Goal: Transaction & Acquisition: Purchase product/service

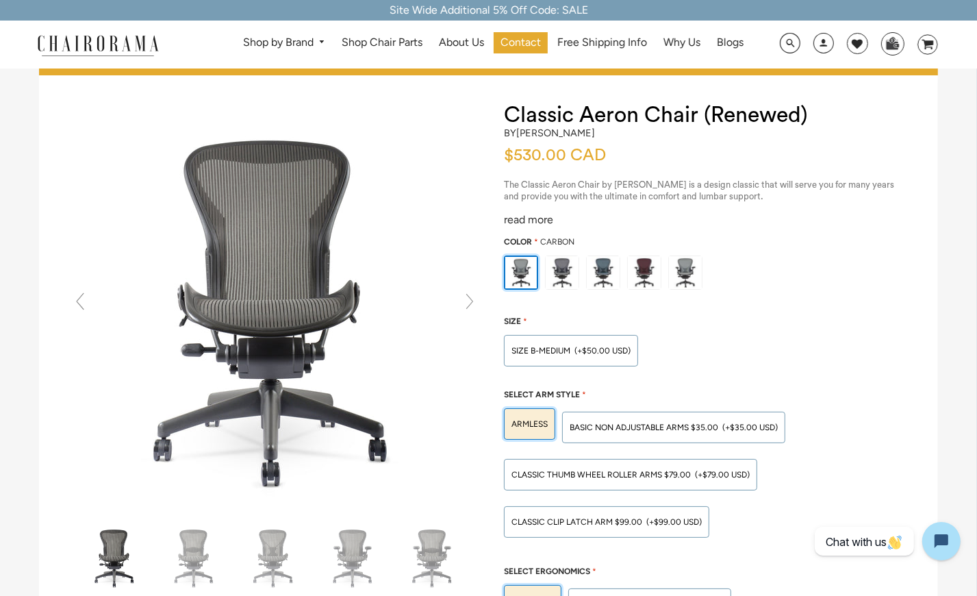
scroll to position [45, 0]
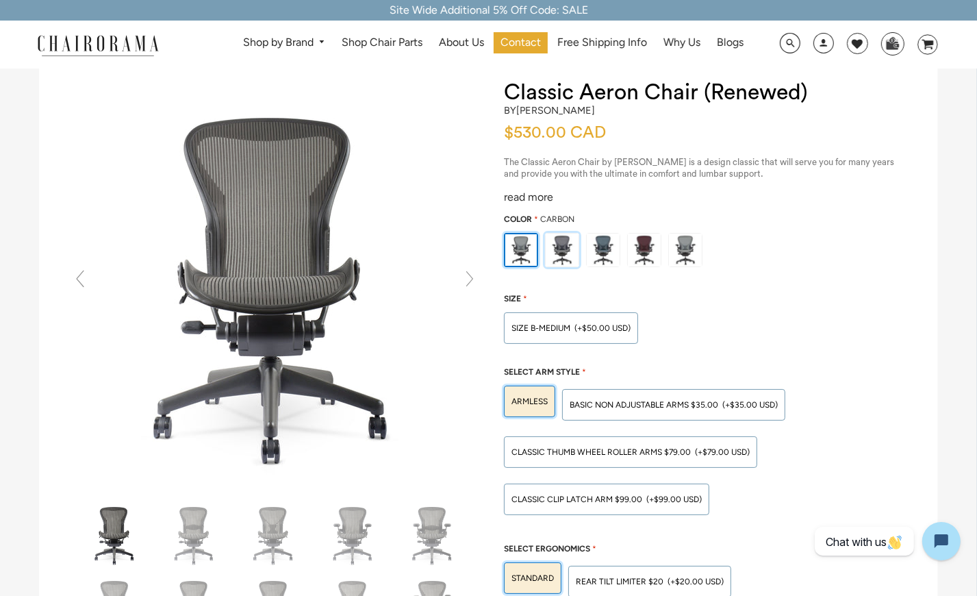
click at [566, 254] on img at bounding box center [562, 249] width 33 height 33
click at [0, 0] on input "radio" at bounding box center [0, 0] width 0 height 0
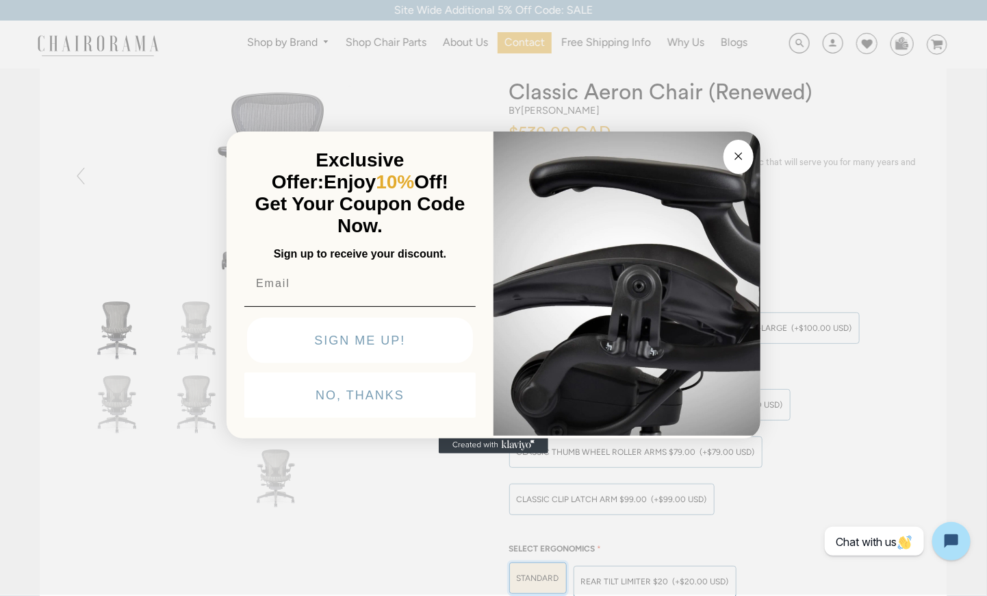
click at [742, 149] on circle "Close dialog" at bounding box center [739, 157] width 16 height 16
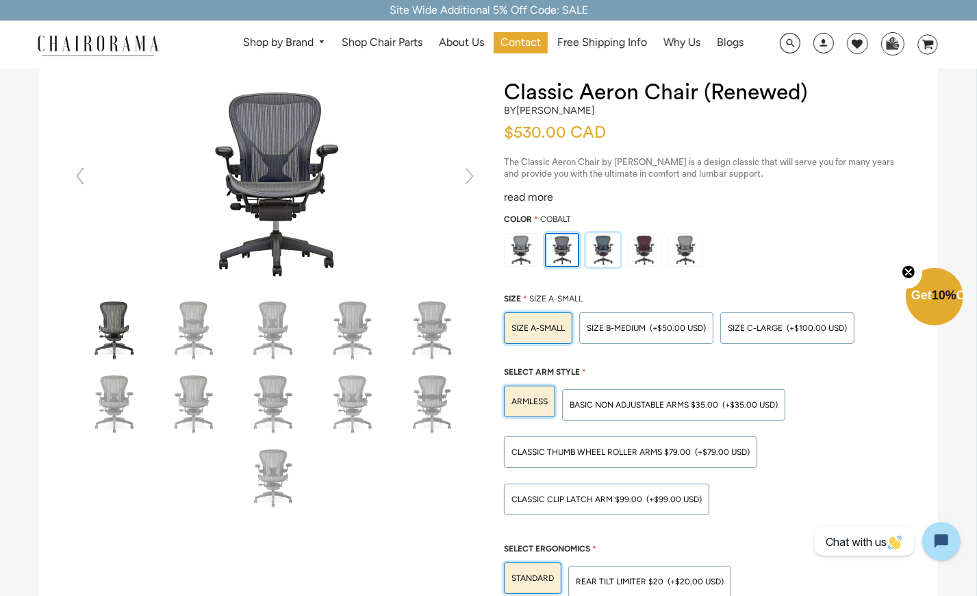
click at [607, 252] on img at bounding box center [603, 249] width 33 height 33
click at [0, 0] on input "radio" at bounding box center [0, 0] width 0 height 0
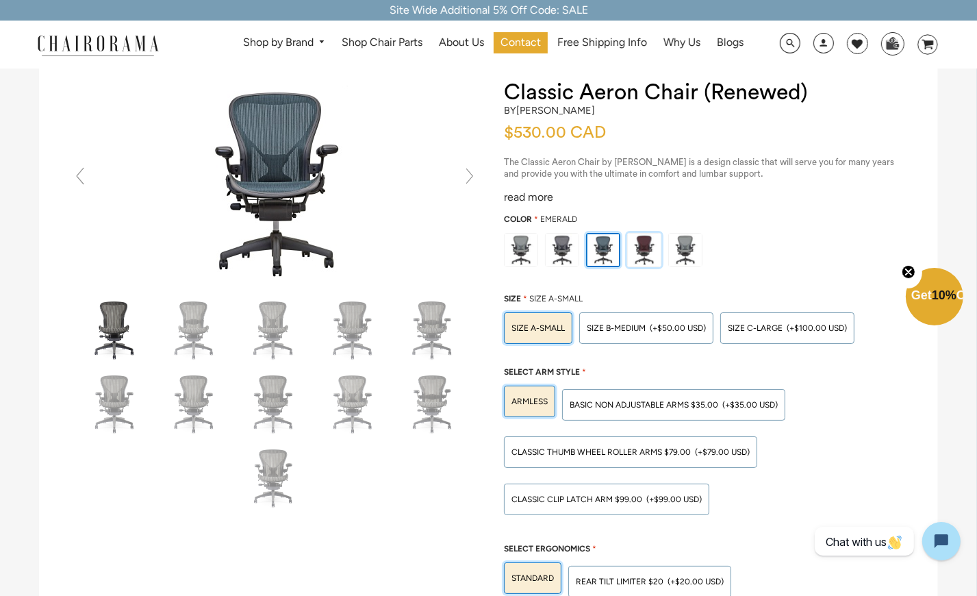
click at [648, 250] on img at bounding box center [644, 249] width 33 height 33
click at [0, 0] on input "radio" at bounding box center [0, 0] width 0 height 0
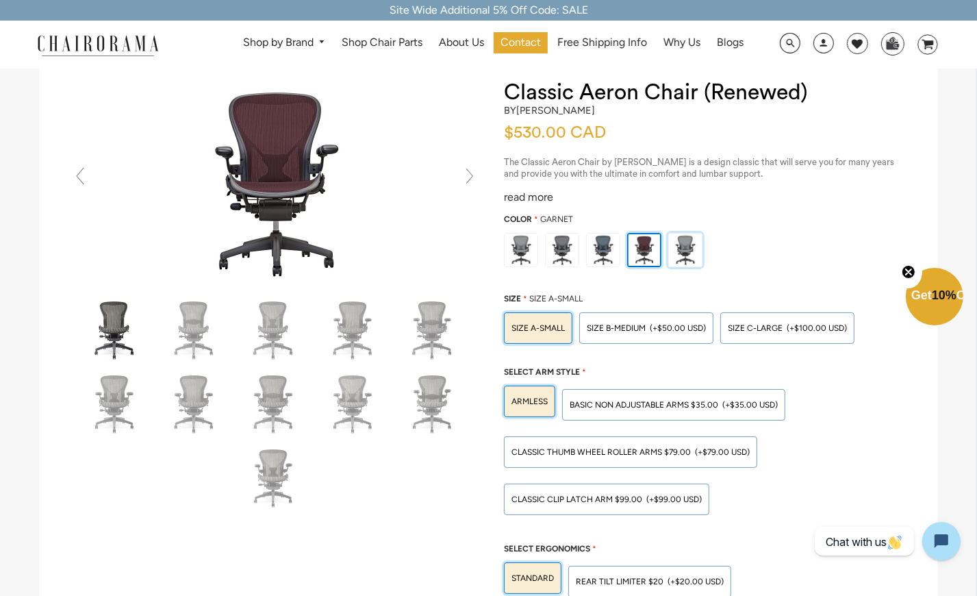
click at [683, 253] on img at bounding box center [685, 249] width 33 height 33
click at [0, 0] on input "radio" at bounding box center [0, 0] width 0 height 0
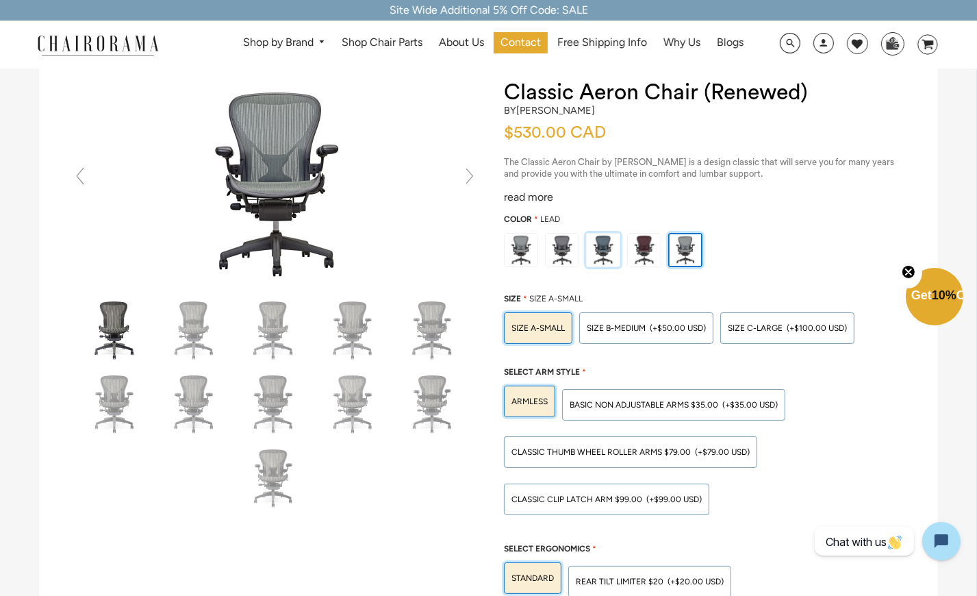
click at [603, 253] on img at bounding box center [603, 249] width 33 height 33
click at [0, 0] on input "radio" at bounding box center [0, 0] width 0 height 0
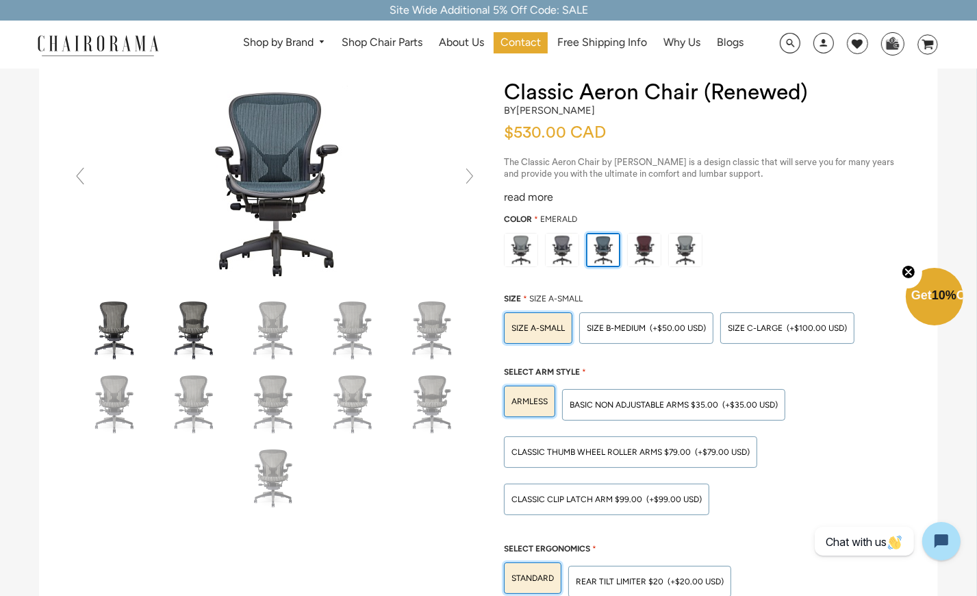
click at [194, 343] on img at bounding box center [194, 329] width 68 height 68
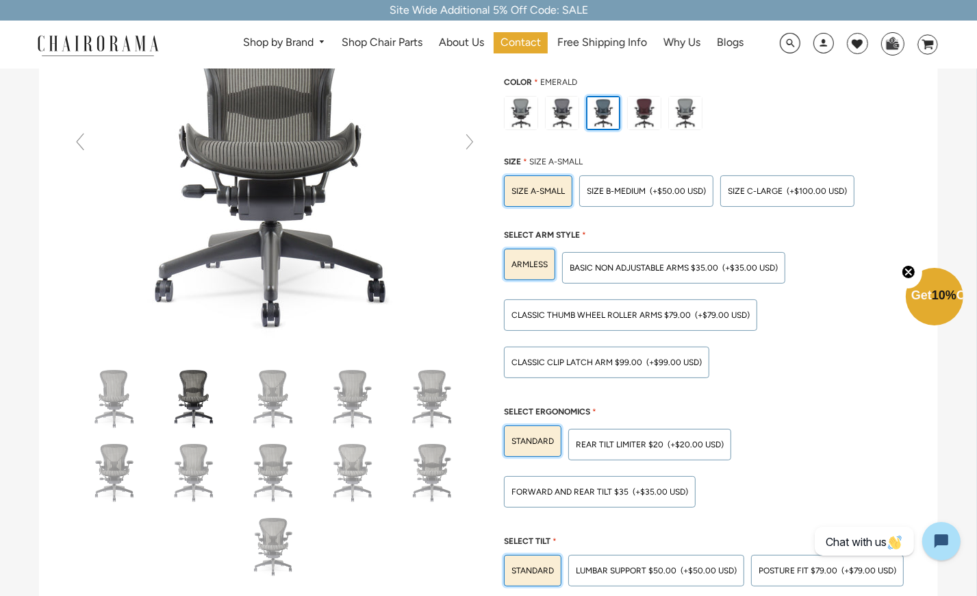
scroll to position [0, 0]
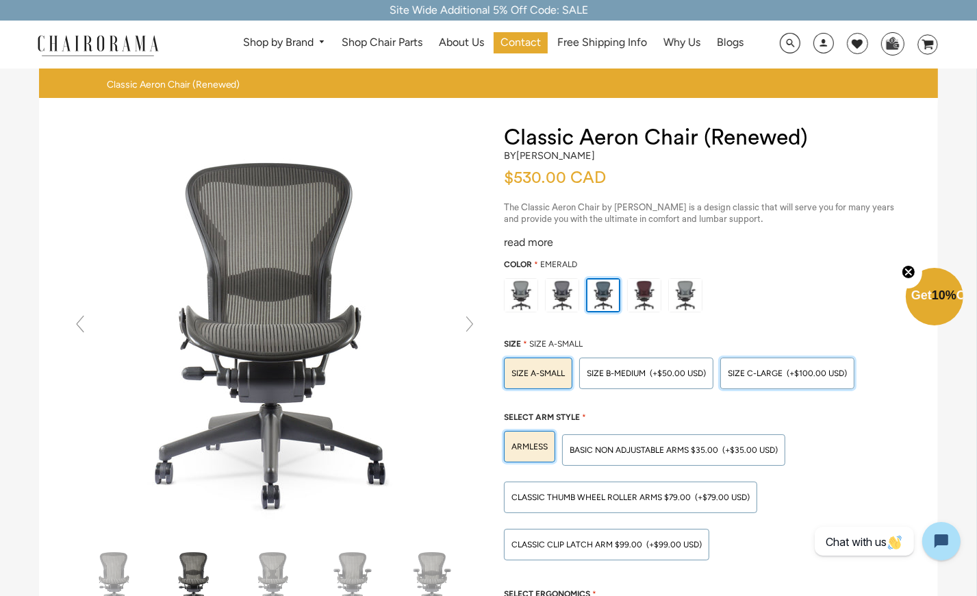
click at [785, 372] on div "SIZE C-LARGE (+$100.00 USD)" at bounding box center [787, 373] width 119 height 8
click at [0, 0] on input "SIZE C-LARGE (+$100.00 USD)" at bounding box center [0, 0] width 0 height 0
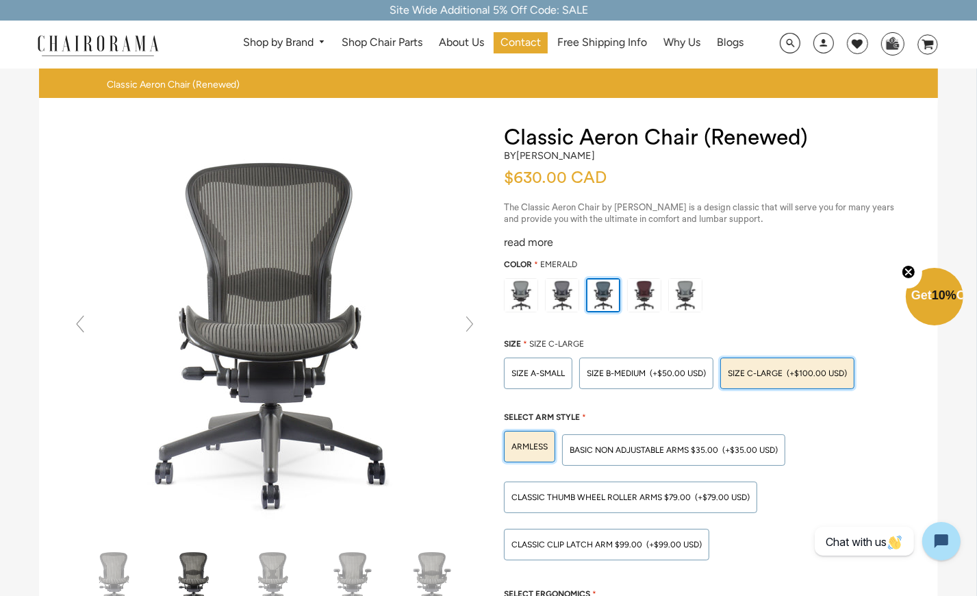
click at [600, 297] on img at bounding box center [603, 294] width 31 height 31
click at [0, 0] on input "radio" at bounding box center [0, 0] width 0 height 0
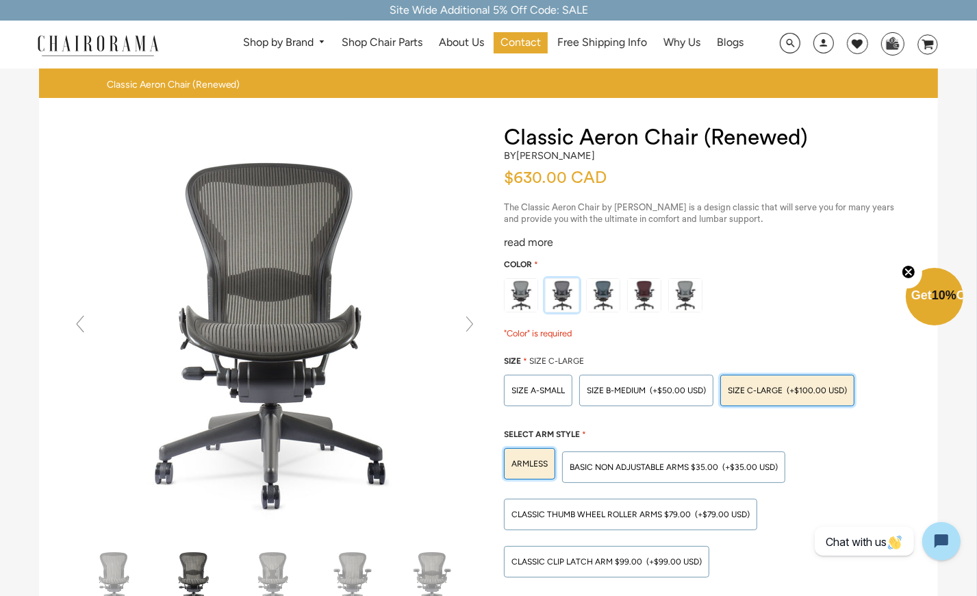
click at [564, 299] on img at bounding box center [562, 295] width 33 height 33
click at [0, 0] on input "radio" at bounding box center [0, 0] width 0 height 0
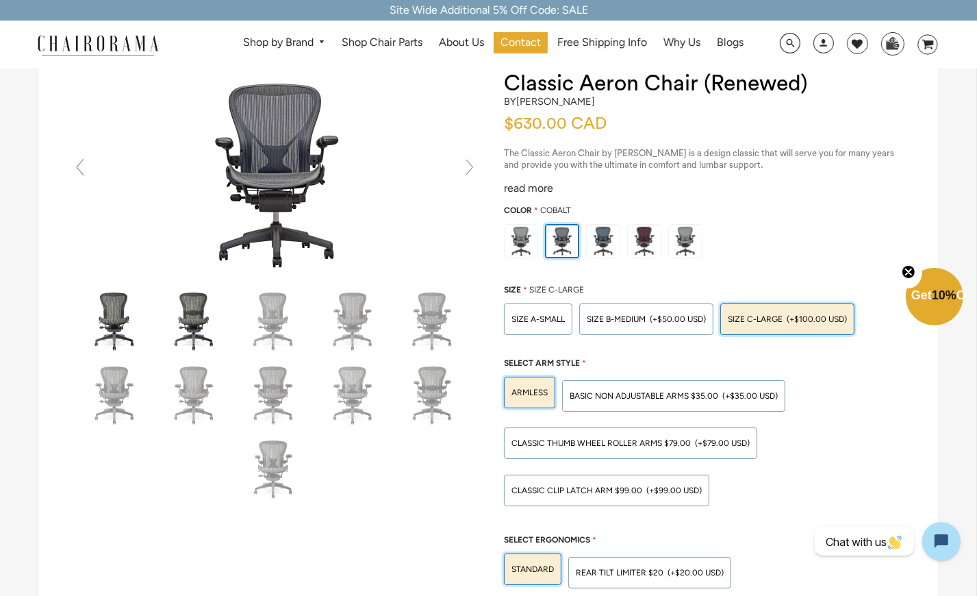
scroll to position [45, 0]
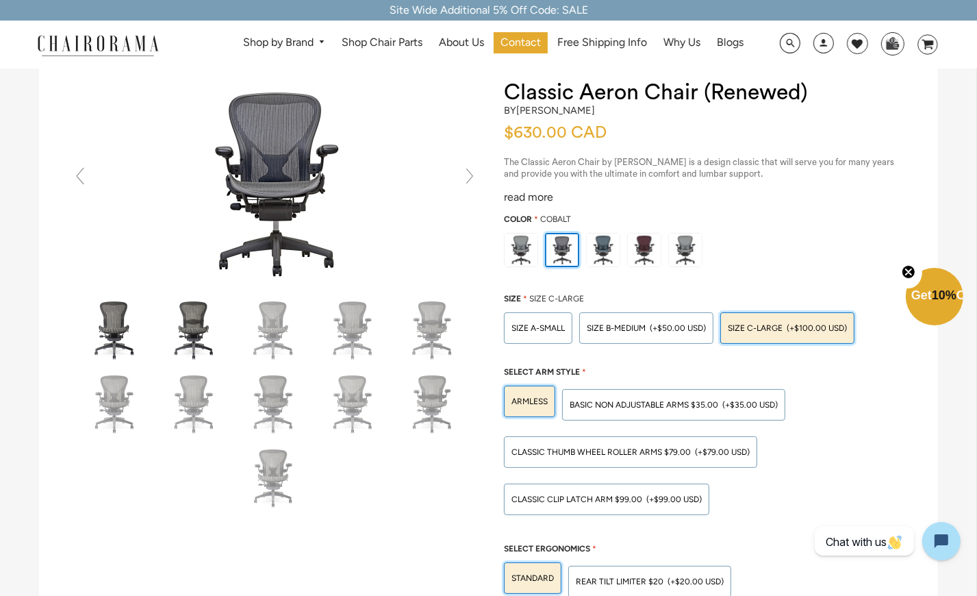
click at [121, 332] on img at bounding box center [115, 329] width 68 height 68
click at [184, 341] on img at bounding box center [194, 329] width 68 height 68
click at [282, 330] on img at bounding box center [274, 329] width 68 height 68
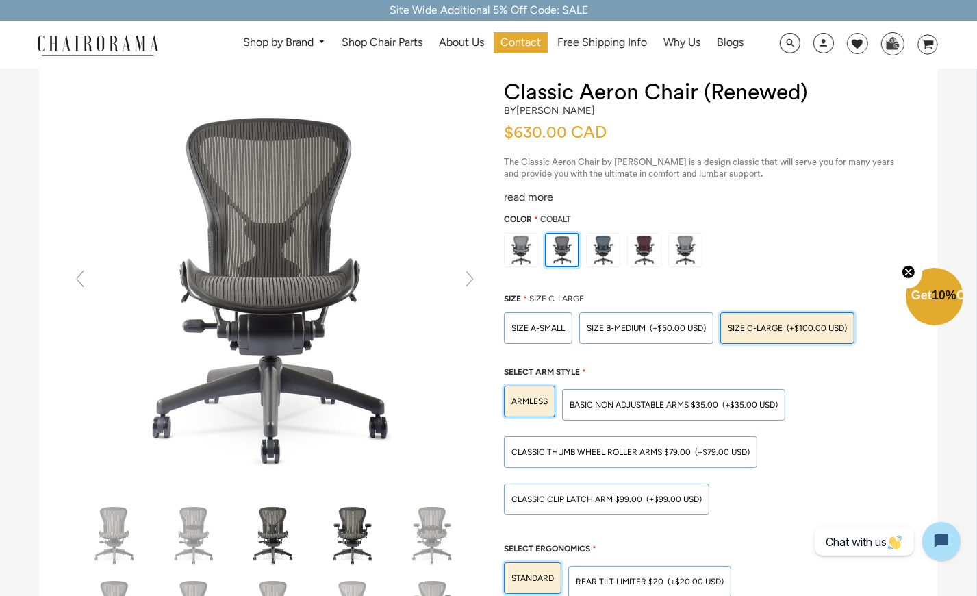
click at [352, 531] on img at bounding box center [353, 535] width 68 height 68
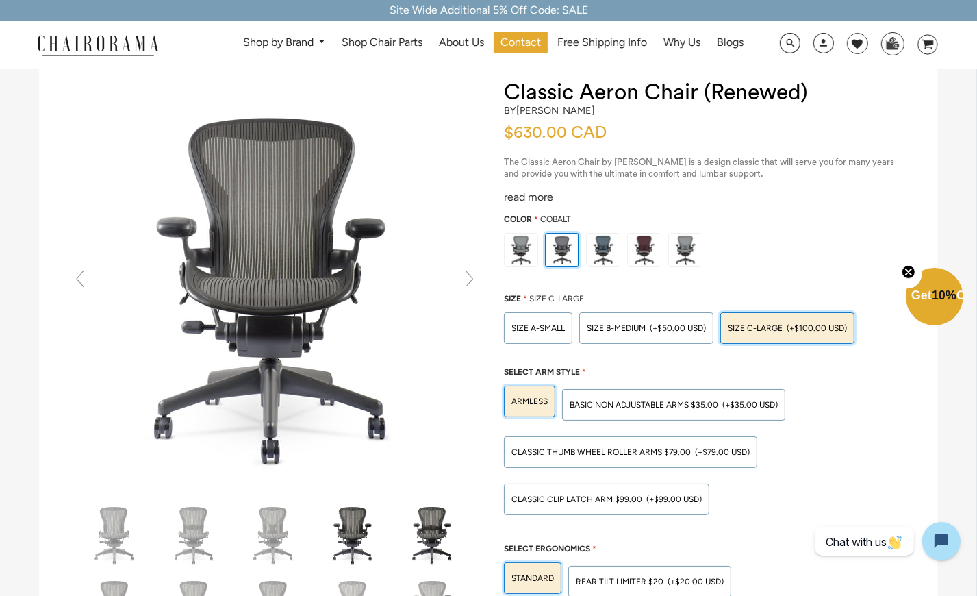
click at [435, 531] on img at bounding box center [433, 535] width 68 height 68
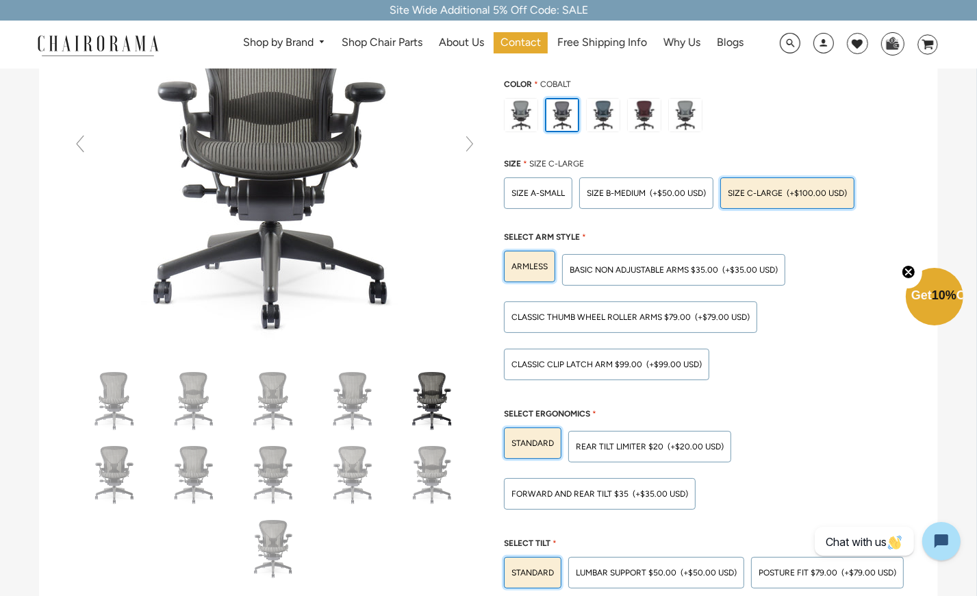
scroll to position [182, 0]
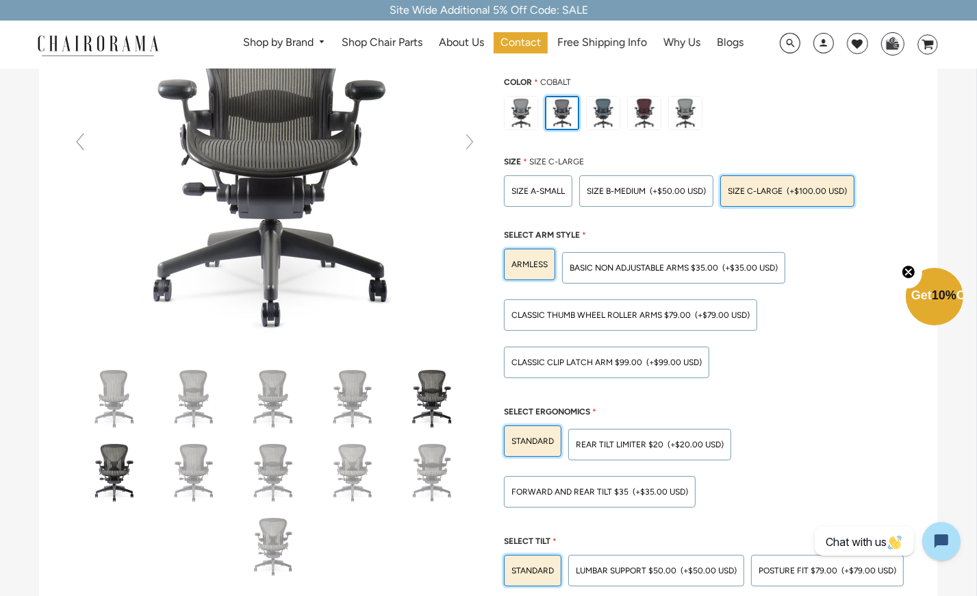
click at [116, 477] on img at bounding box center [115, 472] width 68 height 68
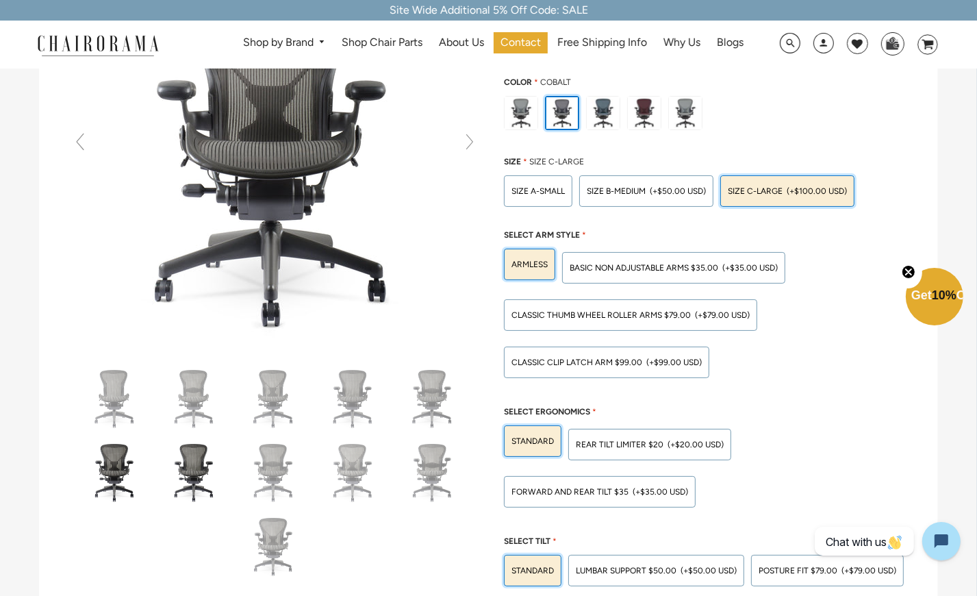
click at [194, 477] on img at bounding box center [194, 472] width 68 height 68
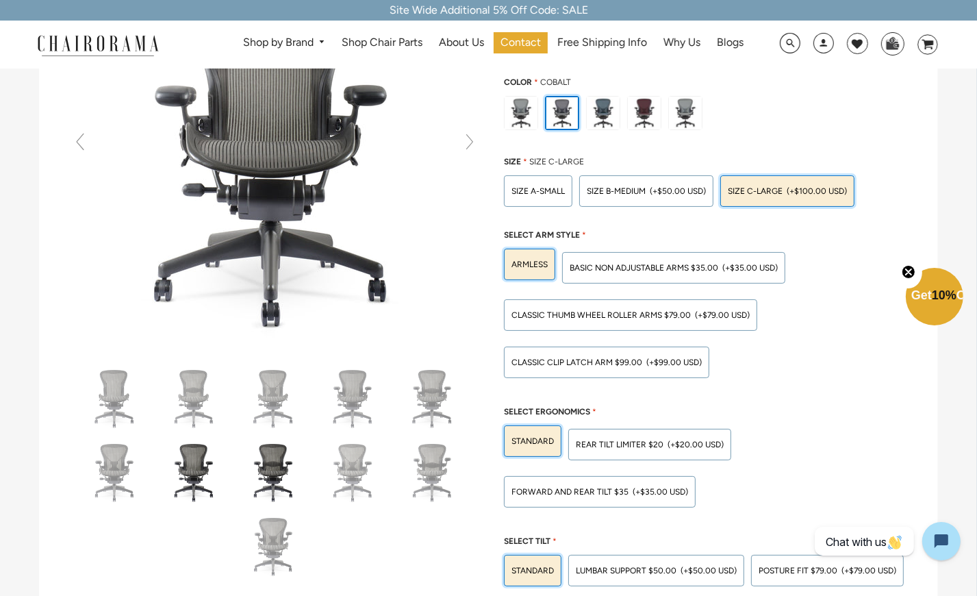
click at [274, 483] on img at bounding box center [274, 472] width 68 height 68
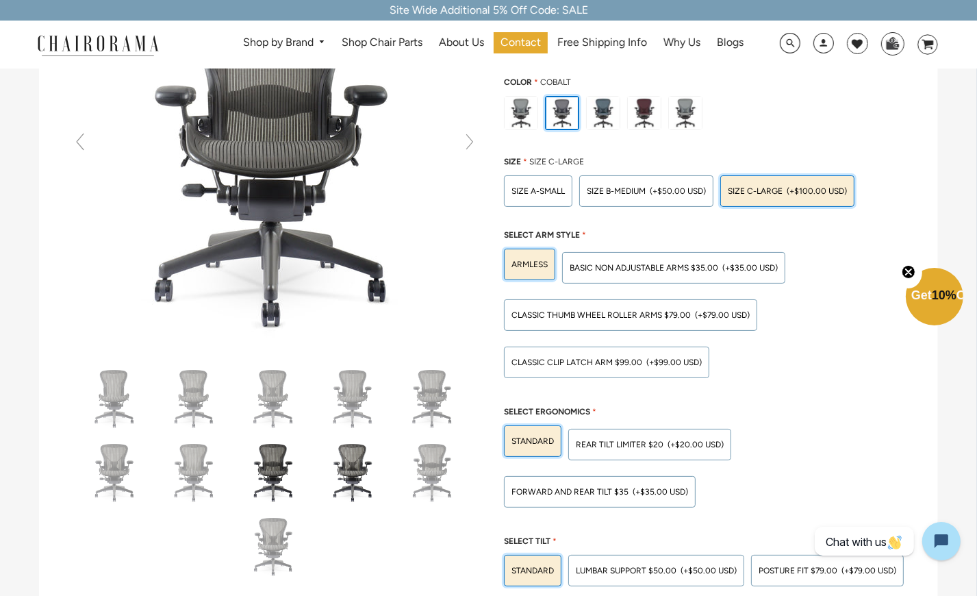
click at [349, 478] on img at bounding box center [353, 472] width 68 height 68
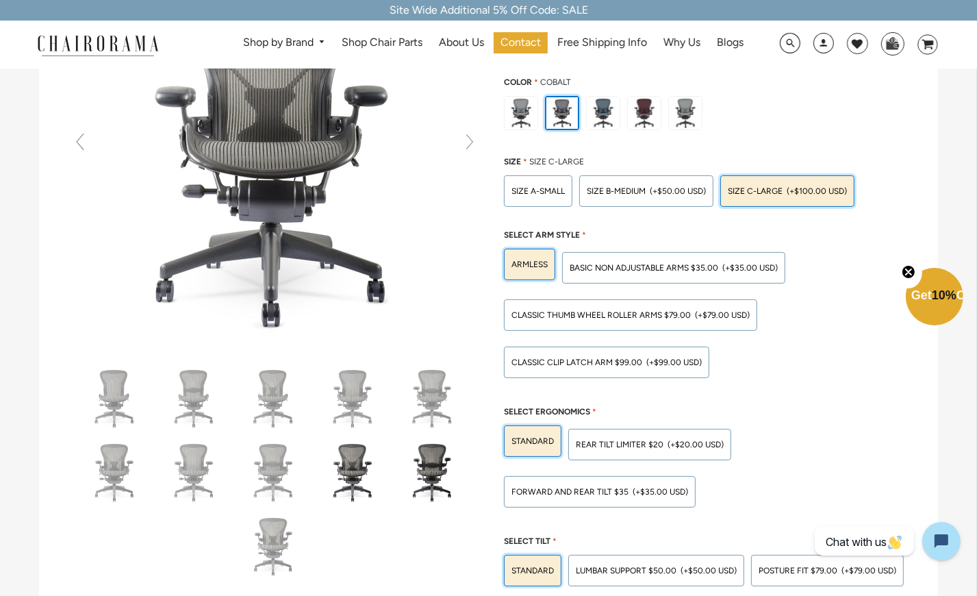
click at [435, 475] on img at bounding box center [433, 472] width 68 height 68
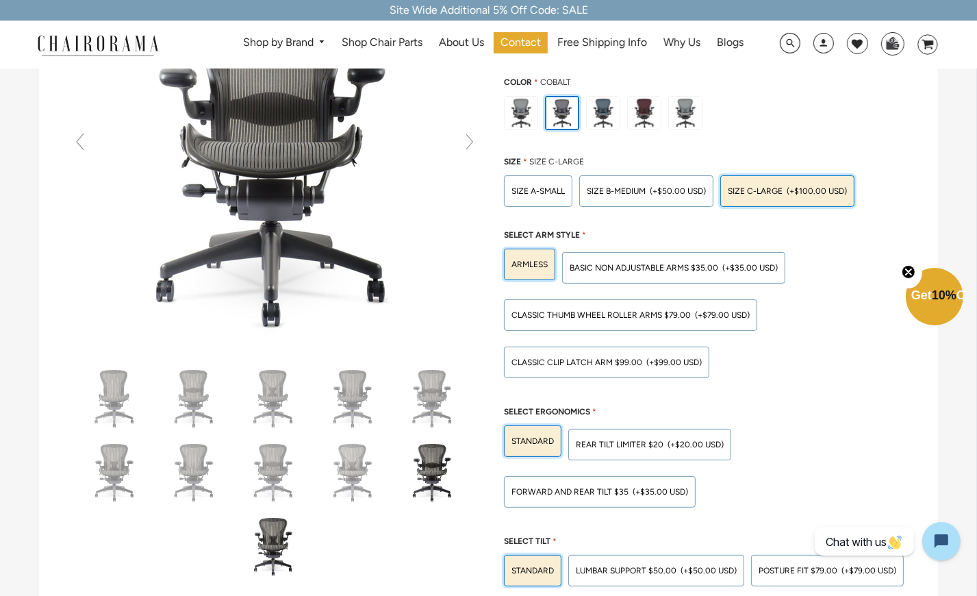
click at [279, 546] on img at bounding box center [274, 546] width 68 height 68
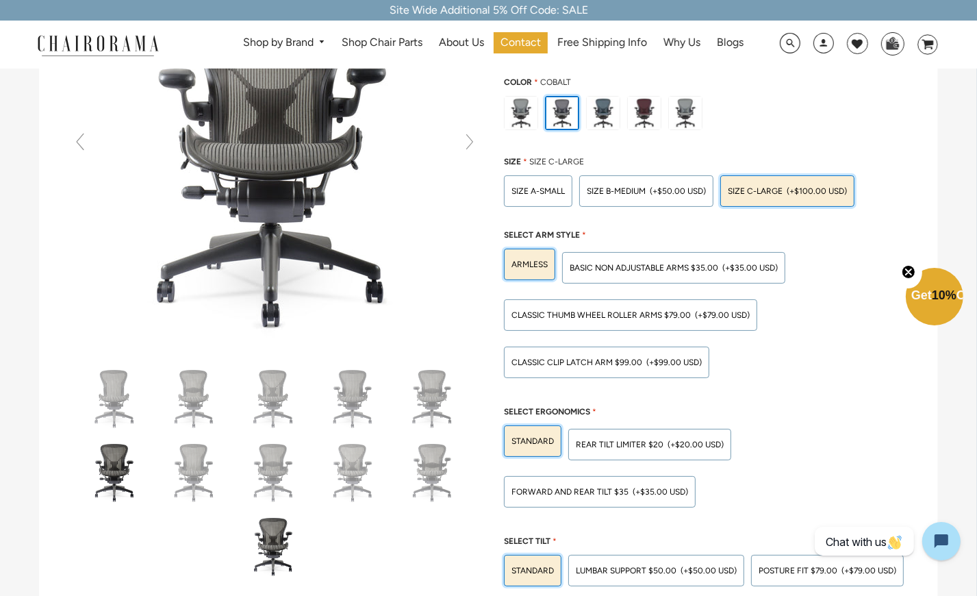
click at [125, 478] on img at bounding box center [115, 472] width 68 height 68
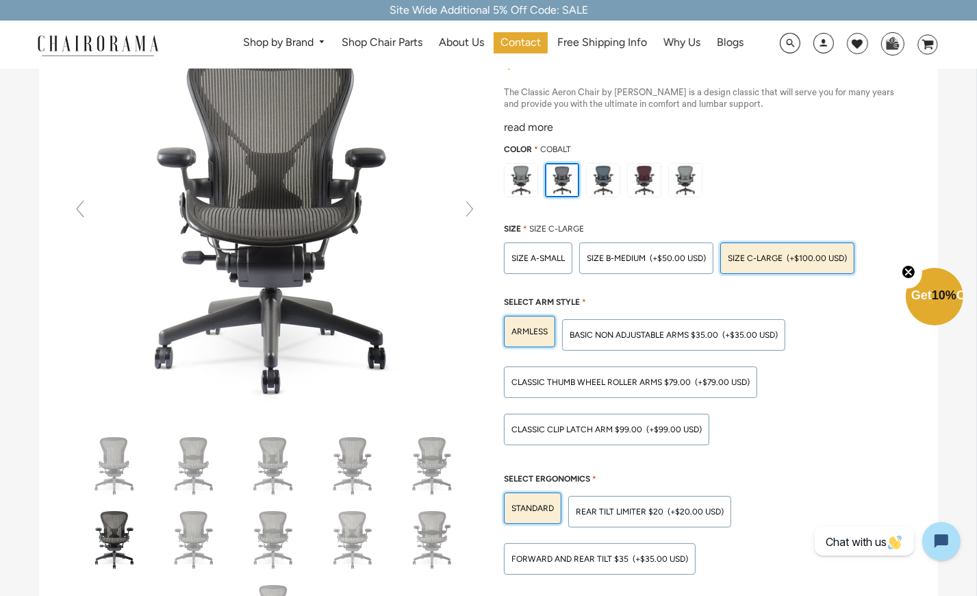
scroll to position [137, 0]
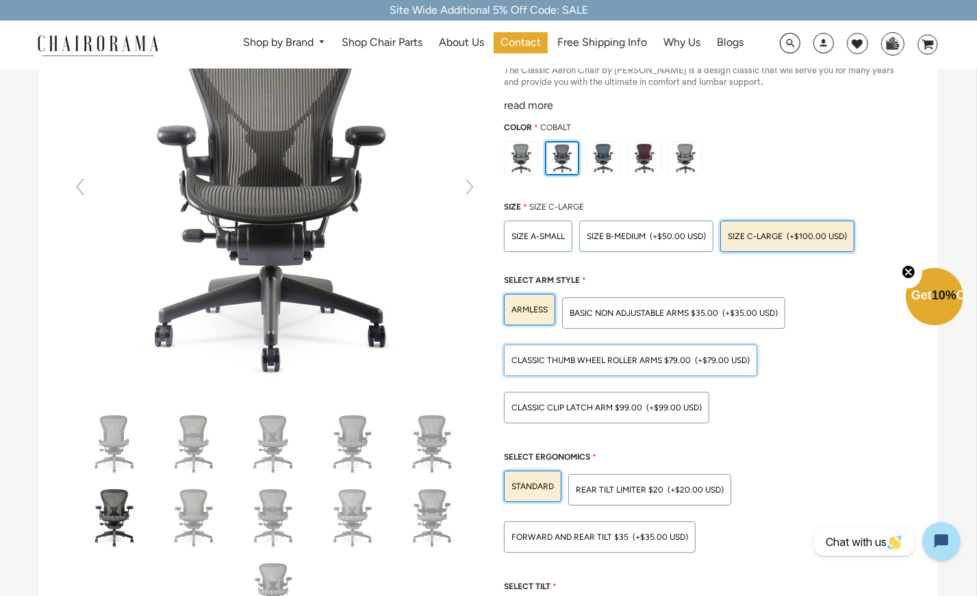
click at [604, 357] on span "Classic Thumb Wheel Roller Arms $79.00" at bounding box center [601, 360] width 179 height 10
click at [0, 0] on input "Classic Thumb Wheel Roller Arms $79.00 (+$79.00 USD)" at bounding box center [0, 0] width 0 height 0
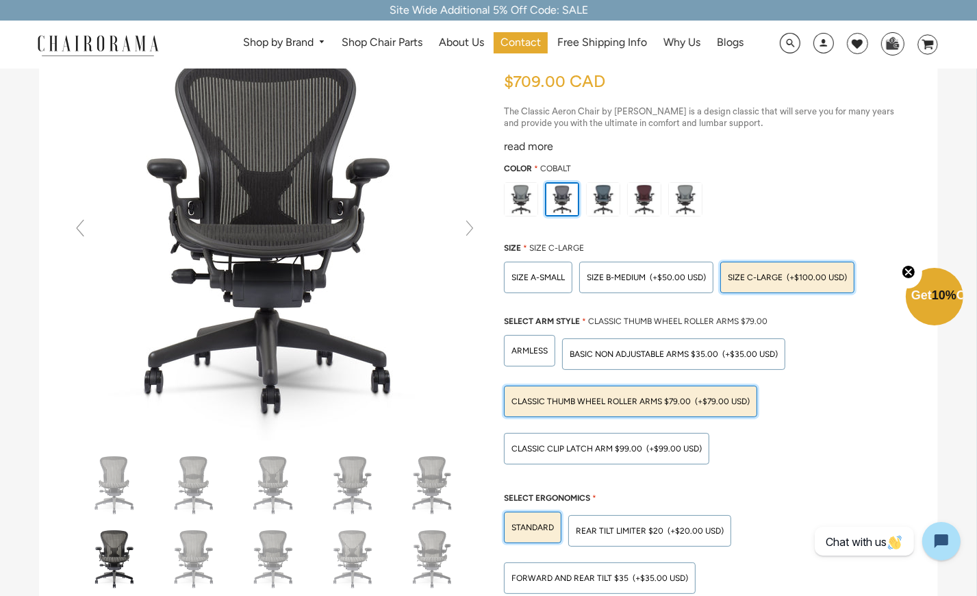
scroll to position [91, 0]
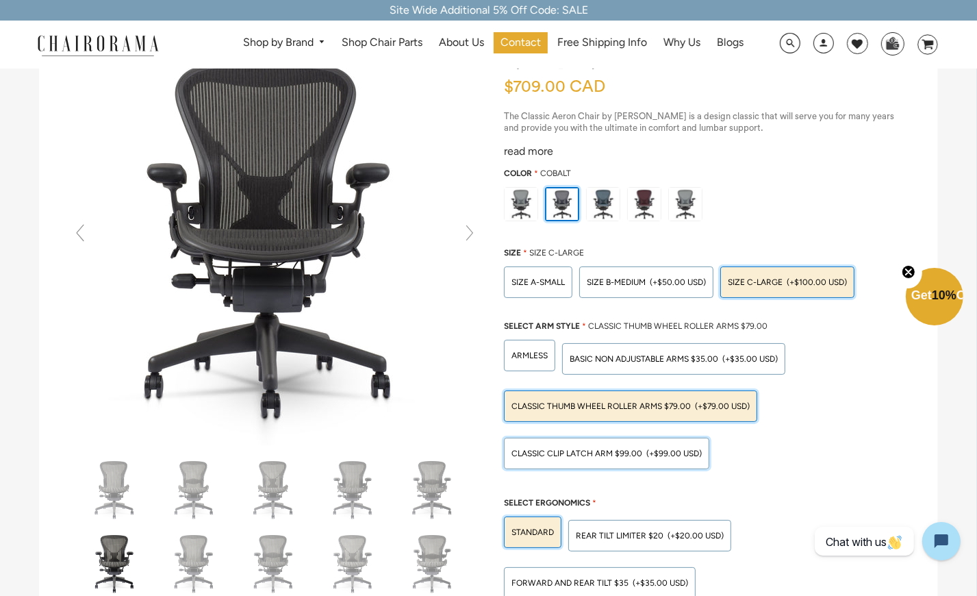
click at [638, 450] on span "Classic Clip Latch Arm $99.00" at bounding box center [577, 454] width 131 height 10
click at [0, 0] on input "Classic Clip Latch Arm $99.00 (+$99.00 USD)" at bounding box center [0, 0] width 0 height 0
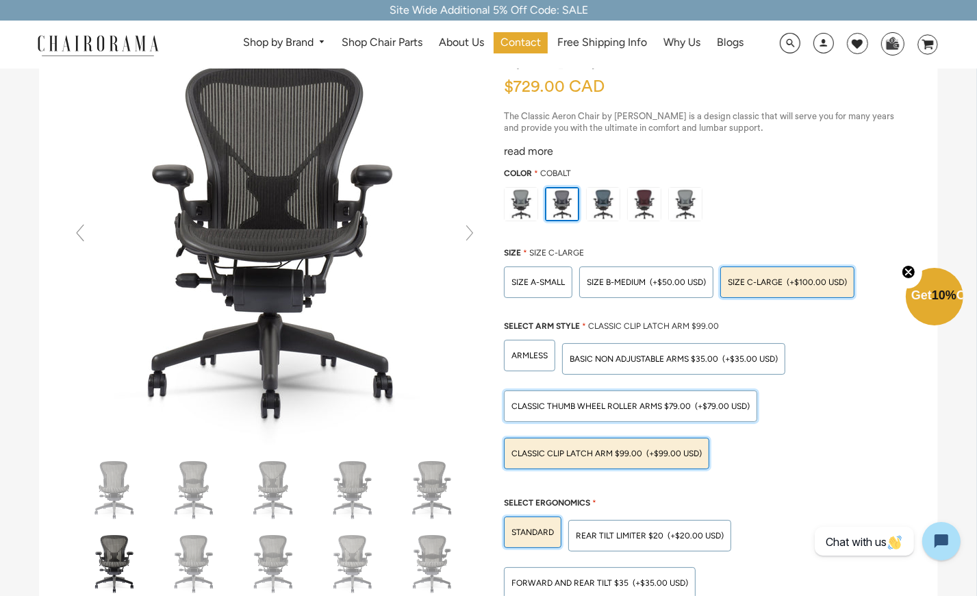
click at [600, 401] on span "Classic Thumb Wheel Roller Arms $79.00" at bounding box center [601, 406] width 179 height 10
click at [0, 0] on input "Classic Thumb Wheel Roller Arms $79.00 (+$79.00 USD)" at bounding box center [0, 0] width 0 height 0
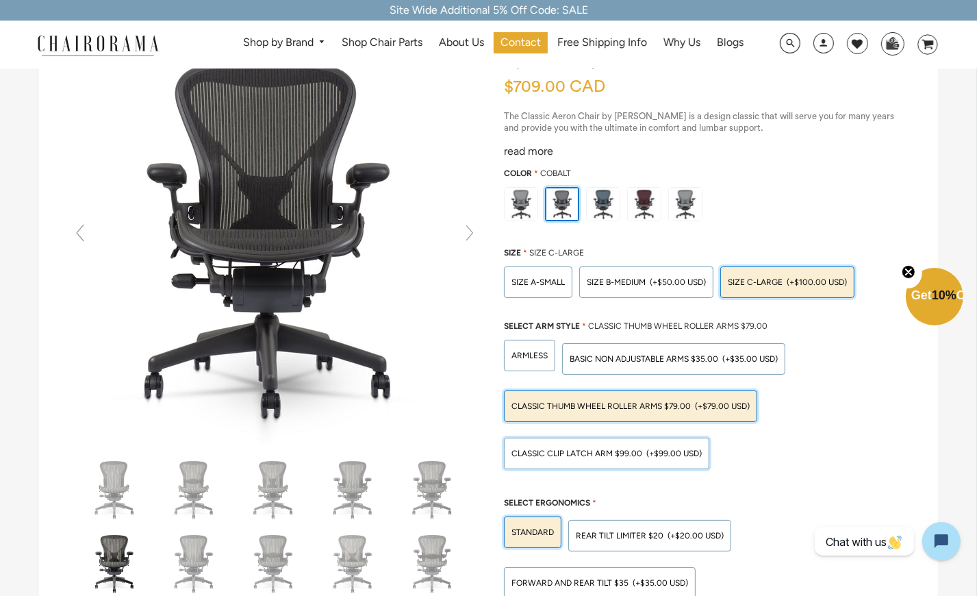
click at [625, 450] on span "Classic Clip Latch Arm $99.00" at bounding box center [577, 454] width 131 height 10
click at [0, 0] on input "Classic Clip Latch Arm $99.00 (+$99.00 USD)" at bounding box center [0, 0] width 0 height 0
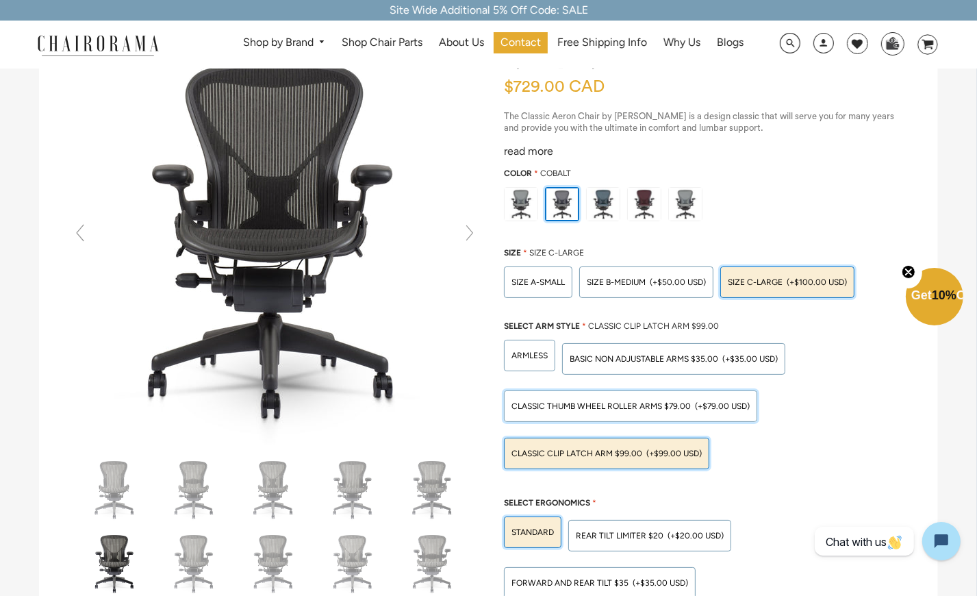
click at [611, 401] on span "Classic Thumb Wheel Roller Arms $79.00" at bounding box center [601, 406] width 179 height 10
click at [0, 0] on input "Classic Thumb Wheel Roller Arms $79.00 (+$79.00 USD)" at bounding box center [0, 0] width 0 height 0
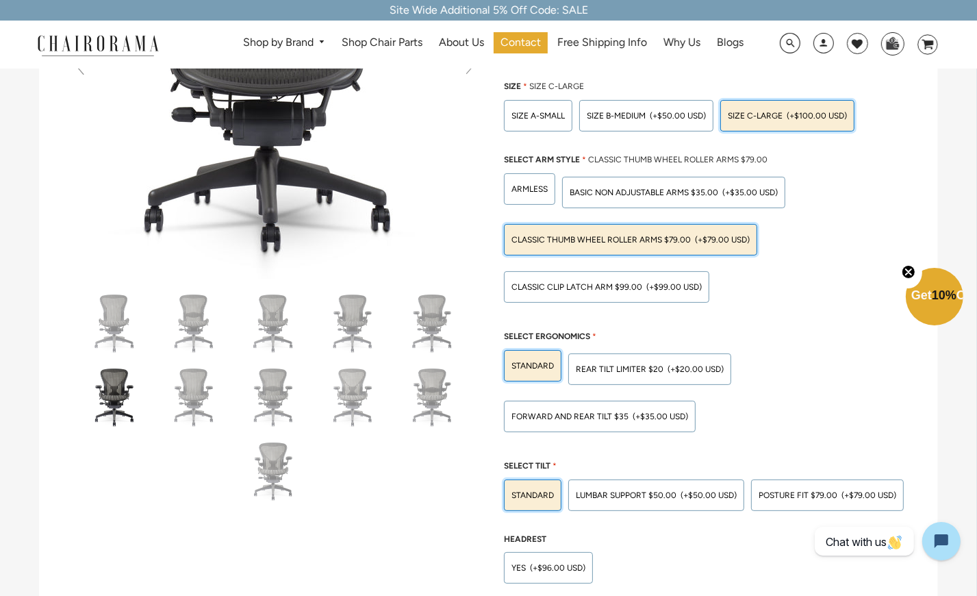
scroll to position [274, 0]
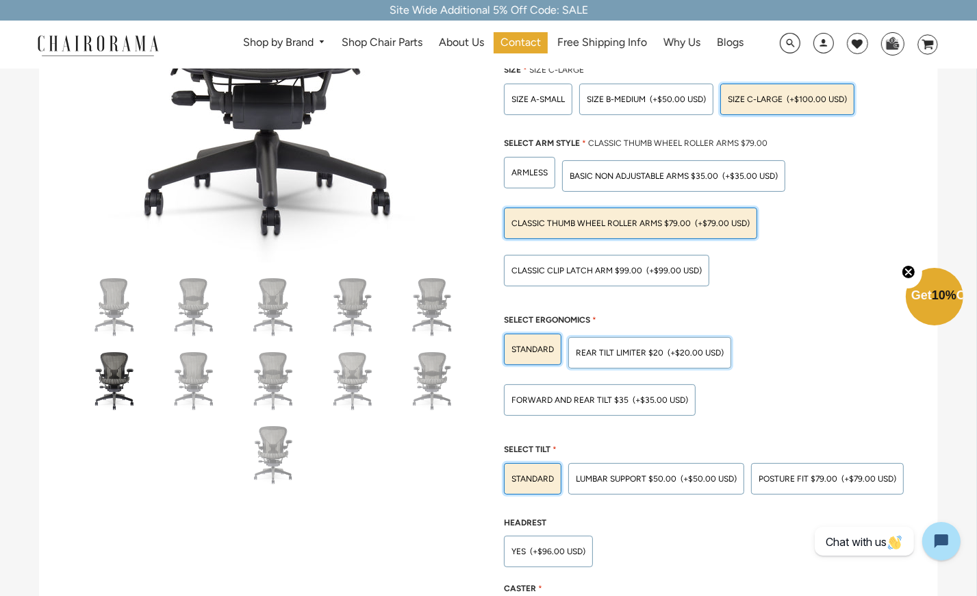
click at [642, 352] on span "Rear Tilt Limiter $20" at bounding box center [620, 353] width 88 height 10
click at [0, 0] on input "Rear Tilt Limiter $20 (+$20.00 USD)" at bounding box center [0, 0] width 0 height 0
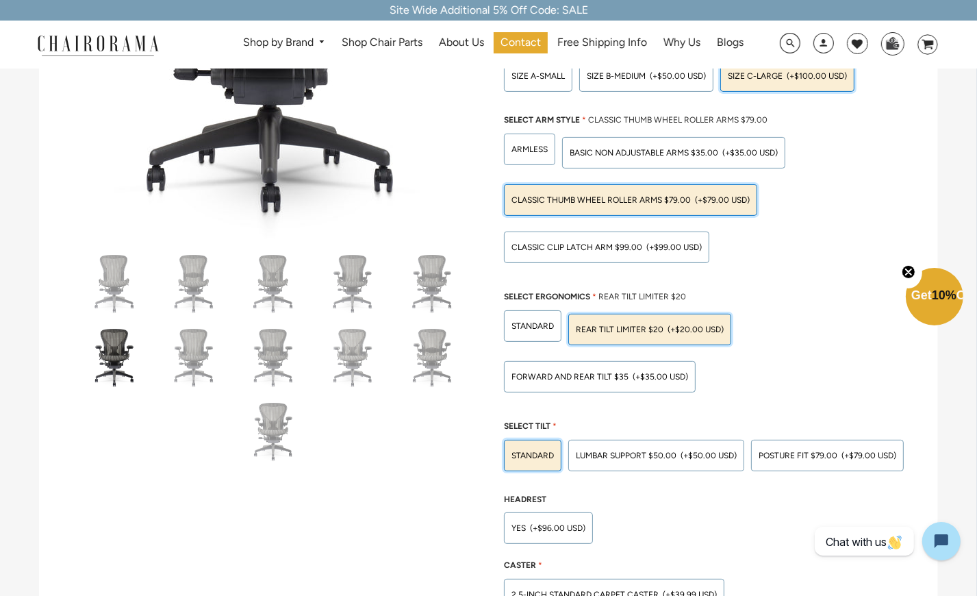
scroll to position [319, 0]
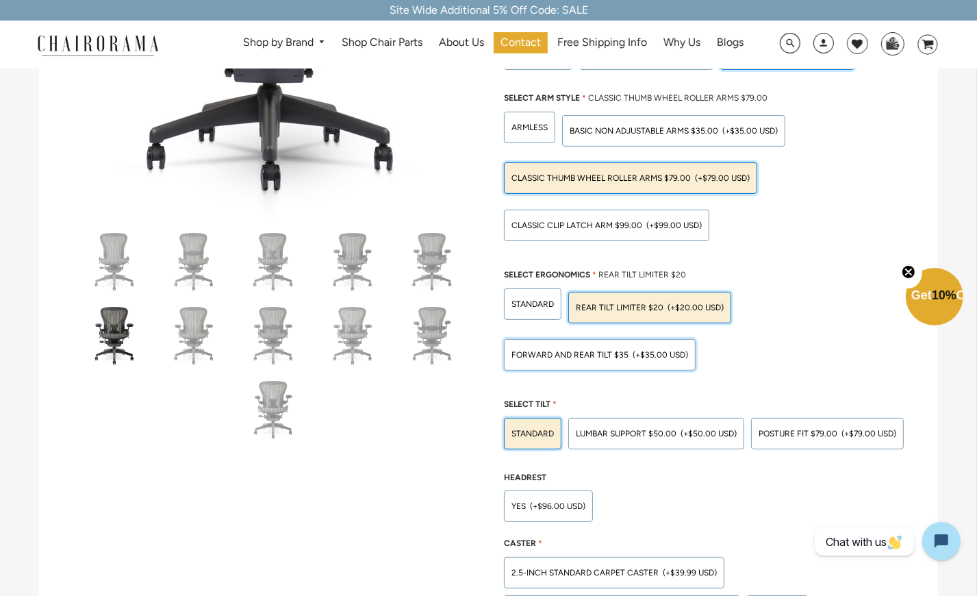
click at [583, 350] on span "Forward And Rear Tilt $35" at bounding box center [570, 355] width 117 height 10
click at [0, 0] on input "Forward And Rear Tilt $35 (+$35.00 USD)" at bounding box center [0, 0] width 0 height 0
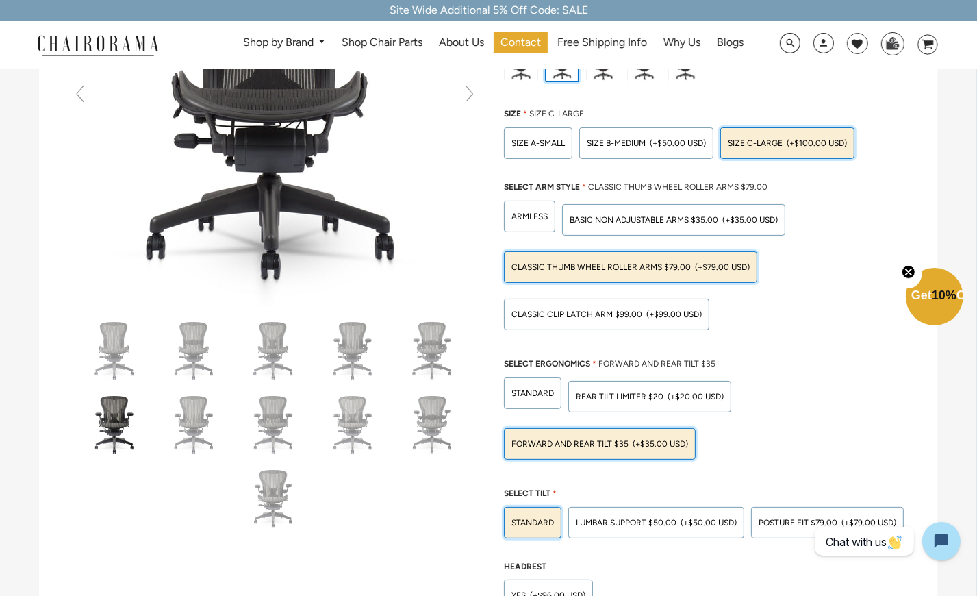
scroll to position [228, 0]
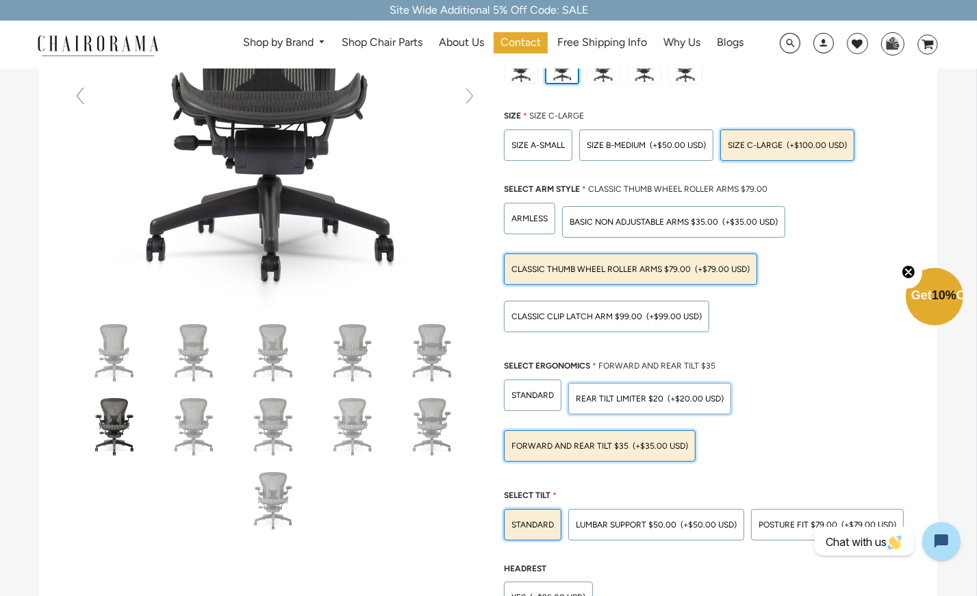
click at [657, 396] on span "Rear Tilt Limiter $20" at bounding box center [620, 399] width 88 height 10
click at [0, 0] on input "Rear Tilt Limiter $20 (+$20.00 USD)" at bounding box center [0, 0] width 0 height 0
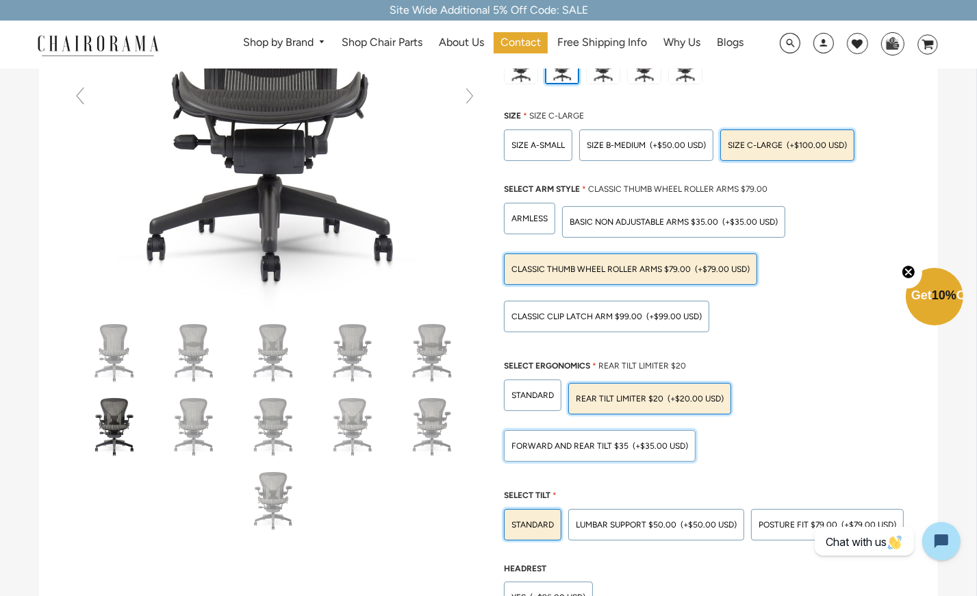
click at [633, 435] on div "Forward And Rear Tilt $35 (+$35.00 USD)" at bounding box center [600, 445] width 192 height 31
click at [0, 0] on input "Forward And Rear Tilt $35 (+$35.00 USD)" at bounding box center [0, 0] width 0 height 0
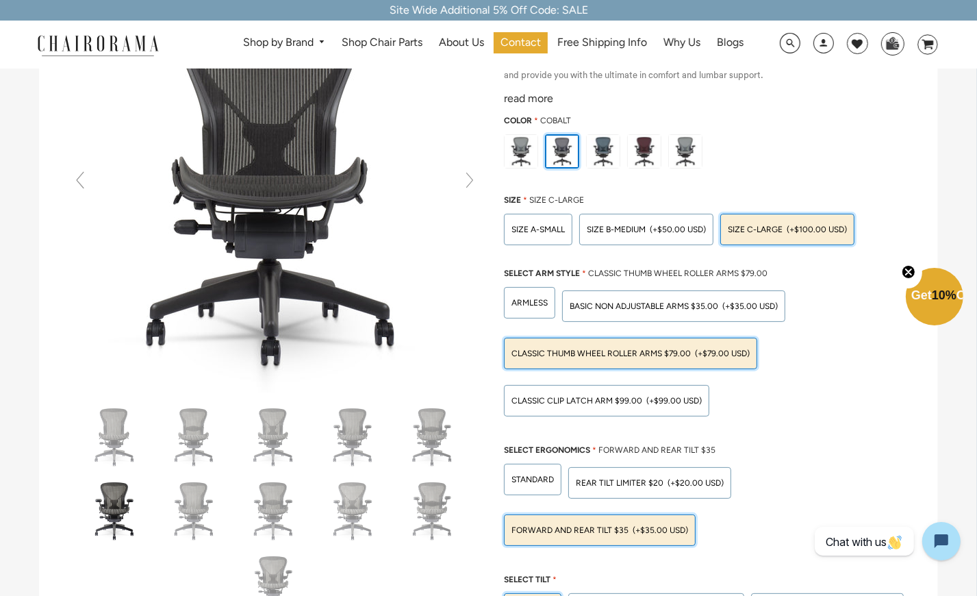
scroll to position [137, 0]
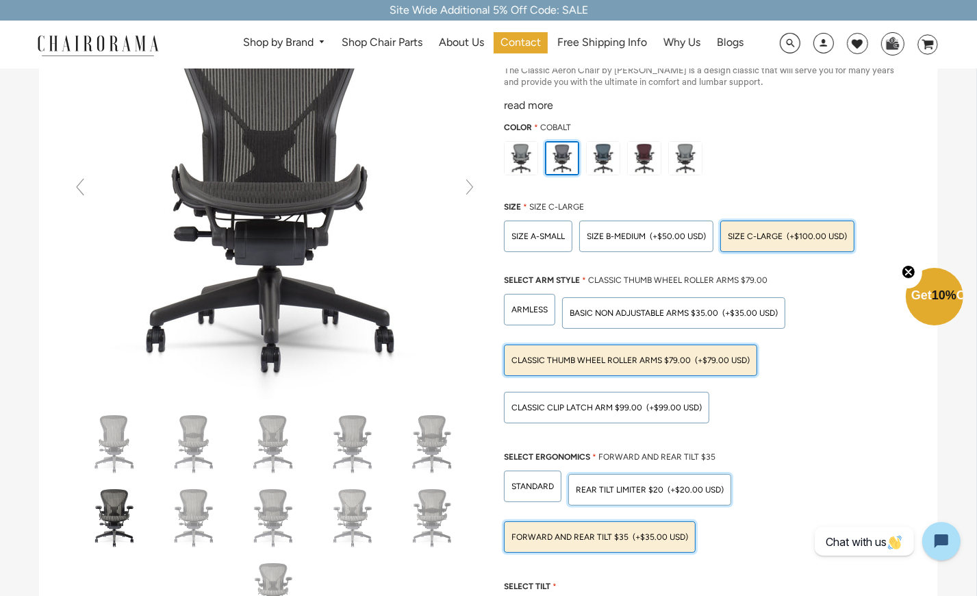
click at [653, 488] on span "Rear Tilt Limiter $20" at bounding box center [620, 490] width 88 height 10
click at [0, 0] on input "Rear Tilt Limiter $20 (+$20.00 USD)" at bounding box center [0, 0] width 0 height 0
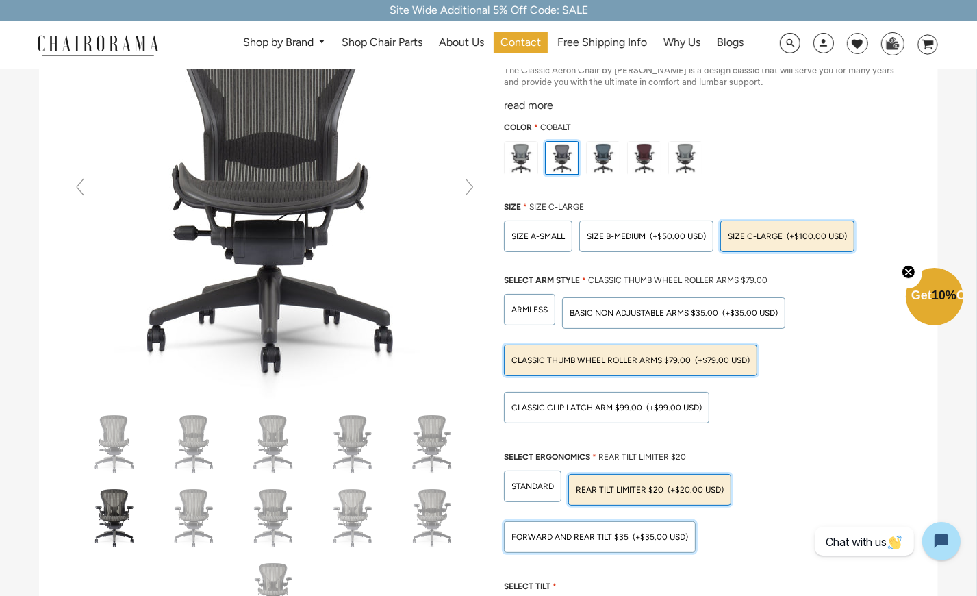
click at [627, 533] on div "Forward And Rear Tilt $35 (+$35.00 USD)" at bounding box center [600, 537] width 177 height 8
click at [0, 0] on input "Forward And Rear Tilt $35 (+$35.00 USD)" at bounding box center [0, 0] width 0 height 0
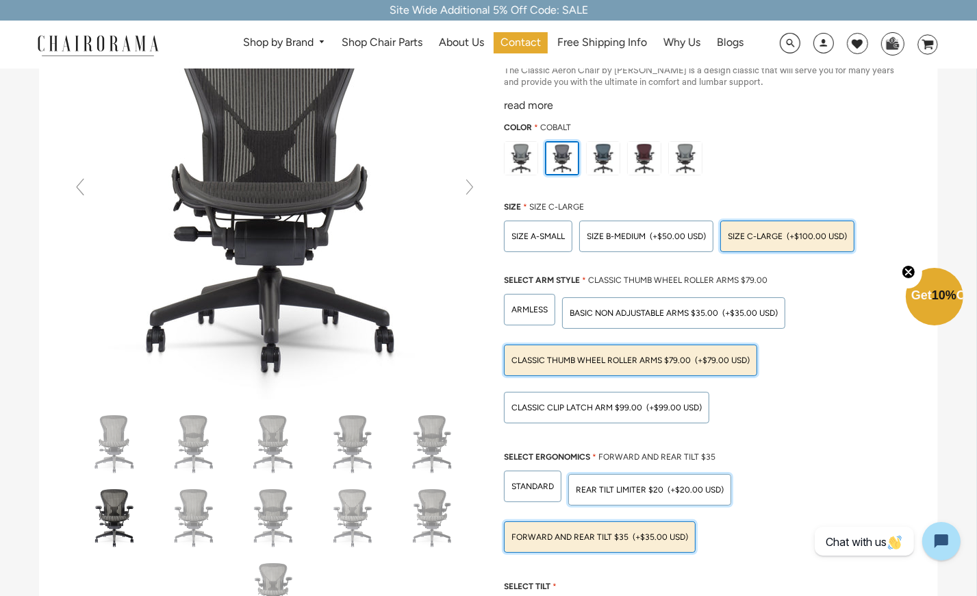
click at [634, 485] on span "Rear Tilt Limiter $20" at bounding box center [620, 490] width 88 height 10
click at [0, 0] on input "Rear Tilt Limiter $20 (+$20.00 USD)" at bounding box center [0, 0] width 0 height 0
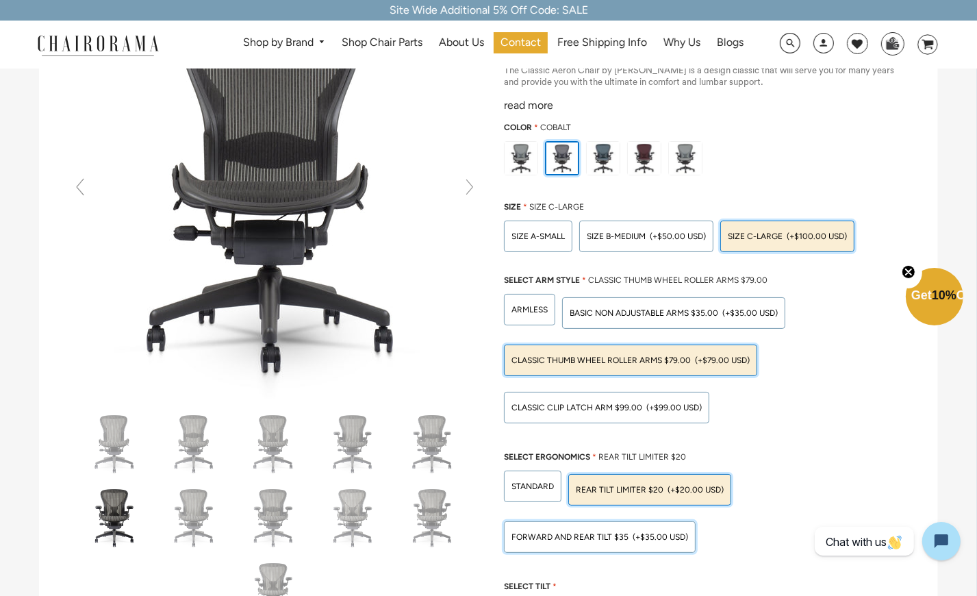
click at [616, 528] on div "Forward And Rear Tilt $35 (+$35.00 USD)" at bounding box center [600, 536] width 192 height 31
click at [0, 0] on input "Forward And Rear Tilt $35 (+$35.00 USD)" at bounding box center [0, 0] width 0 height 0
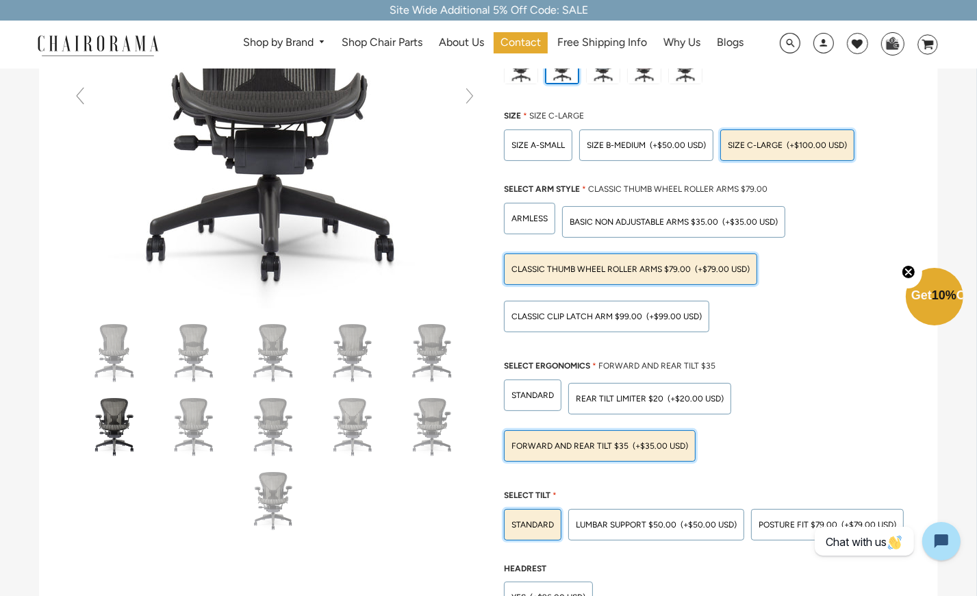
scroll to position [182, 0]
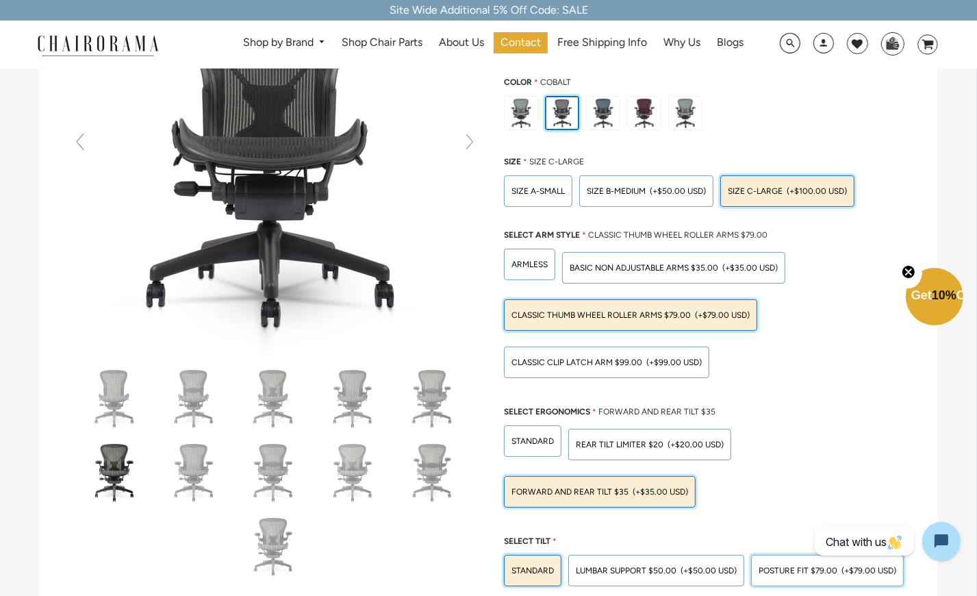
click at [770, 566] on span "POSTURE FIT $79.00" at bounding box center [798, 571] width 79 height 10
click at [0, 0] on input "POSTURE FIT $79.00 (+$79.00 USD)" at bounding box center [0, 0] width 0 height 0
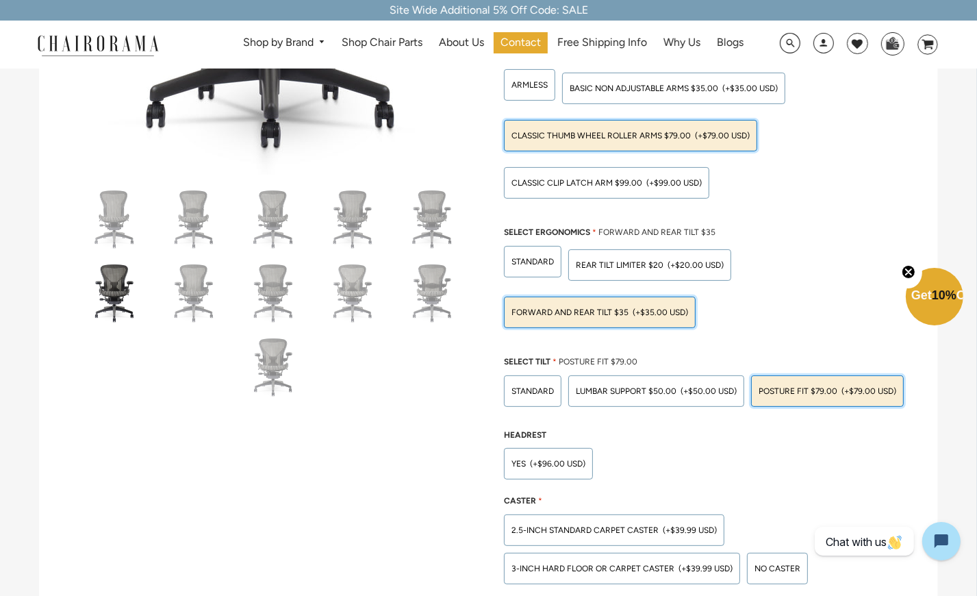
scroll to position [365, 0]
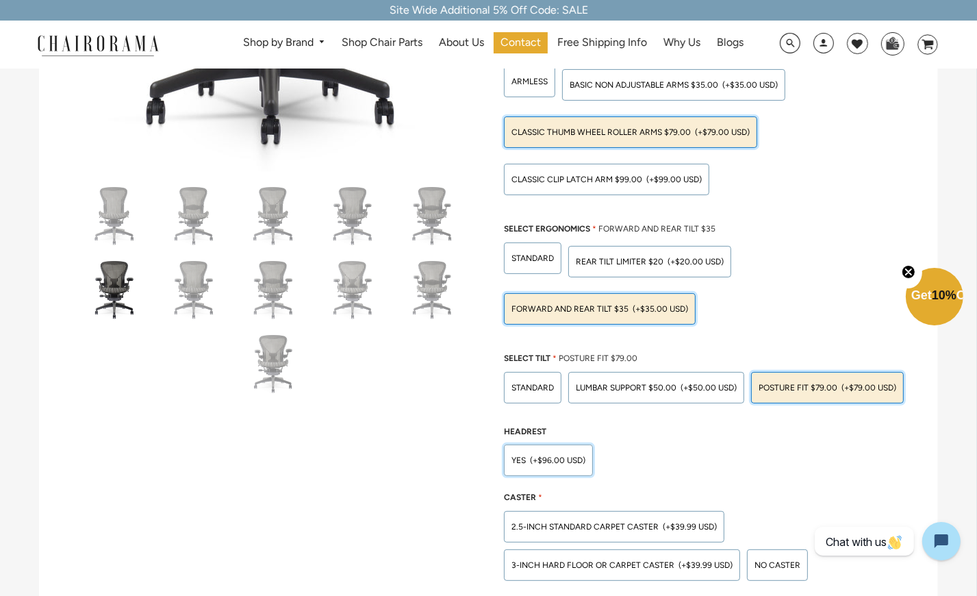
click at [559, 456] on span "(+$96.00 USD)" at bounding box center [557, 460] width 55 height 8
click at [0, 0] on input "Yes (+$96.00 USD)" at bounding box center [0, 0] width 0 height 0
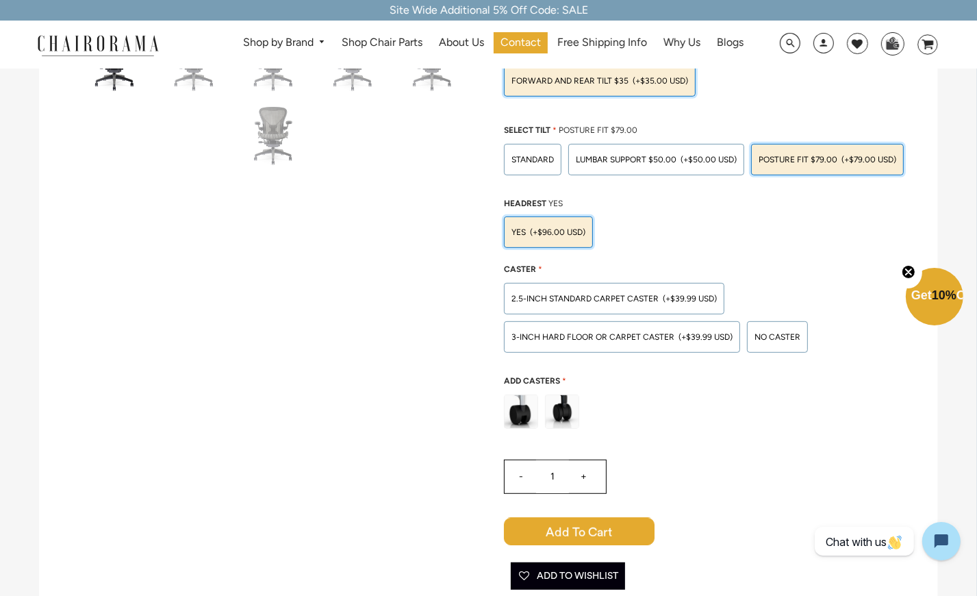
scroll to position [548, 0]
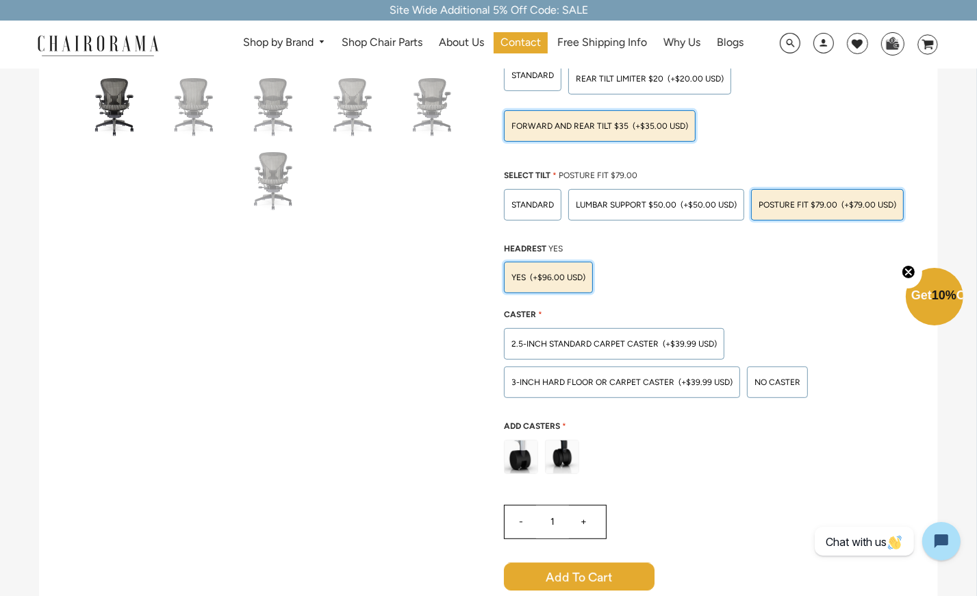
click at [542, 273] on span "(+$96.00 USD)" at bounding box center [557, 277] width 55 height 8
click at [0, 0] on input "Yes (+$96.00 USD)" at bounding box center [0, 0] width 0 height 0
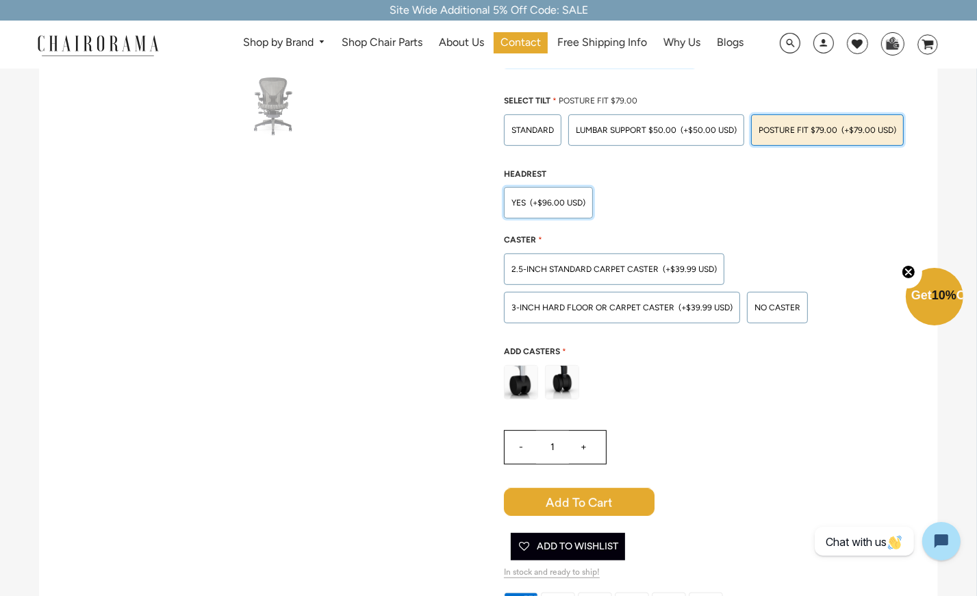
scroll to position [639, 0]
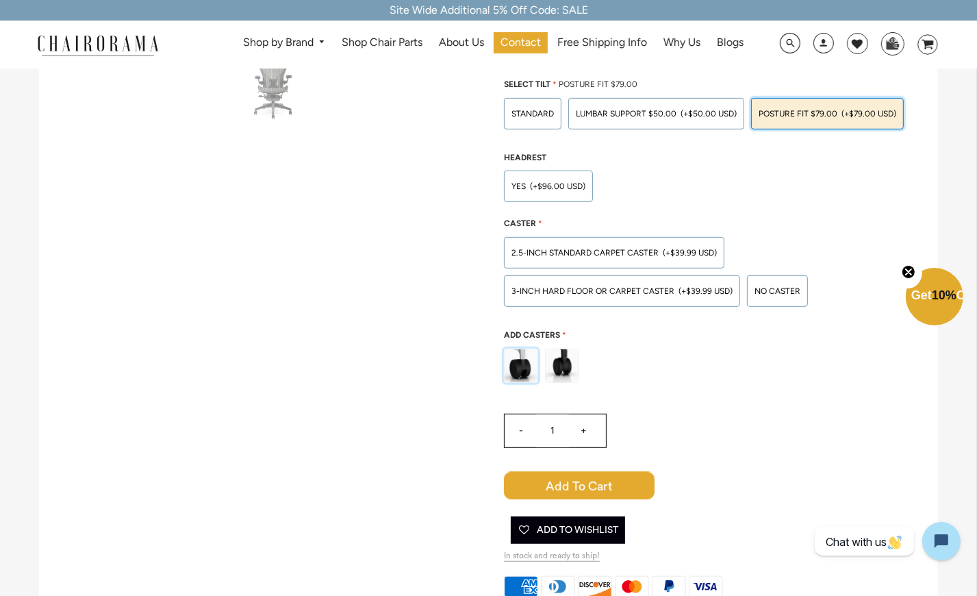
click at [517, 355] on img at bounding box center [521, 365] width 33 height 33
click at [0, 0] on input "radio" at bounding box center [0, 0] width 0 height 0
click at [561, 362] on img at bounding box center [562, 365] width 33 height 33
click at [0, 0] on input "radio" at bounding box center [0, 0] width 0 height 0
click at [523, 359] on img at bounding box center [521, 365] width 33 height 33
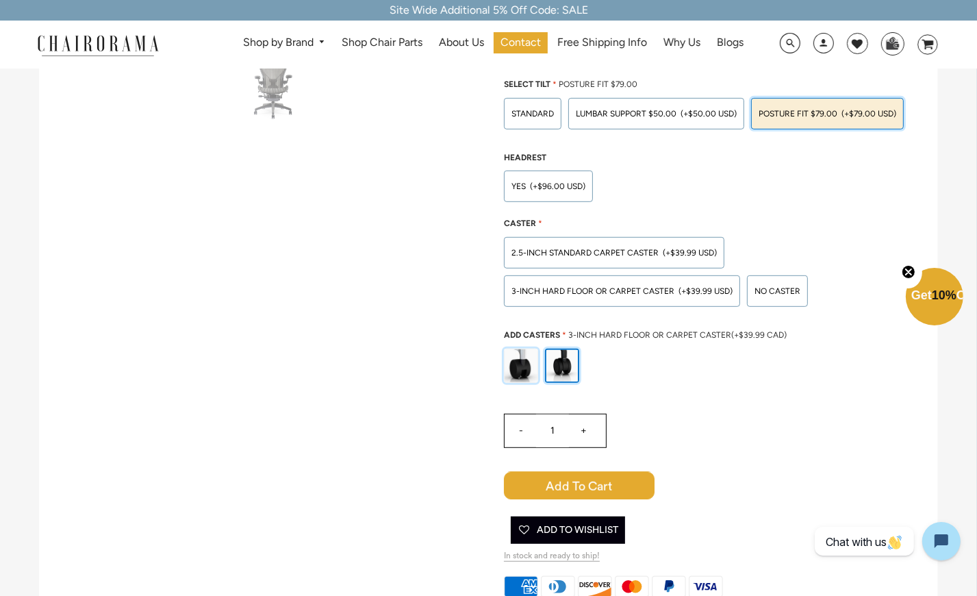
click at [0, 0] on input "radio" at bounding box center [0, 0] width 0 height 0
click at [557, 357] on img at bounding box center [562, 365] width 33 height 33
click at [0, 0] on input "radio" at bounding box center [0, 0] width 0 height 0
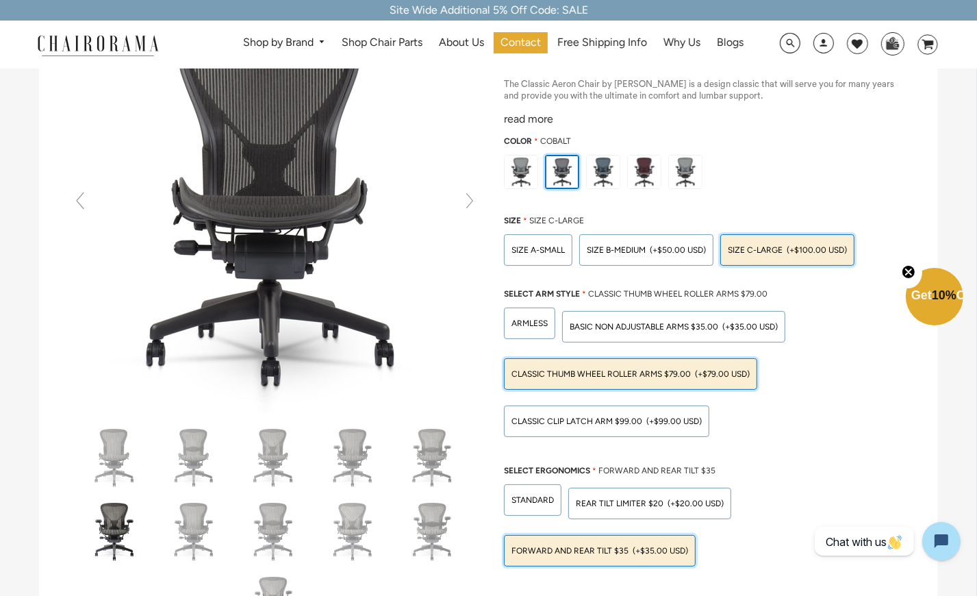
scroll to position [0, 0]
